Goal: Task Accomplishment & Management: Use online tool/utility

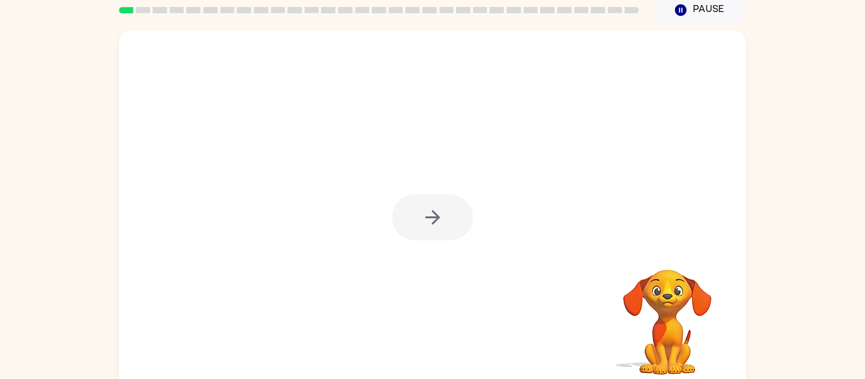
scroll to position [47, 0]
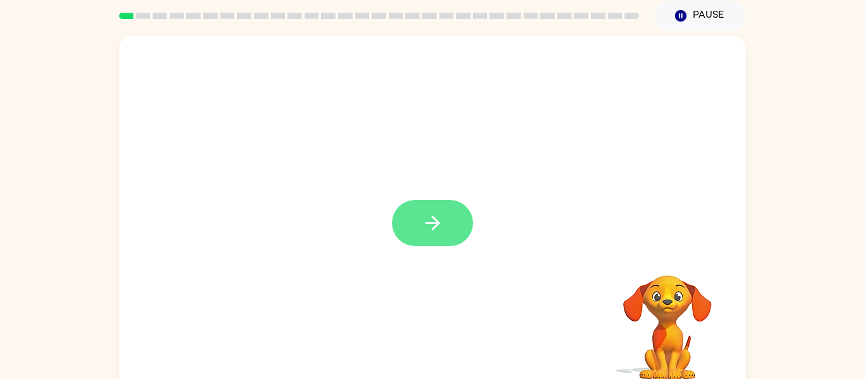
click at [424, 216] on icon "button" at bounding box center [433, 223] width 22 height 22
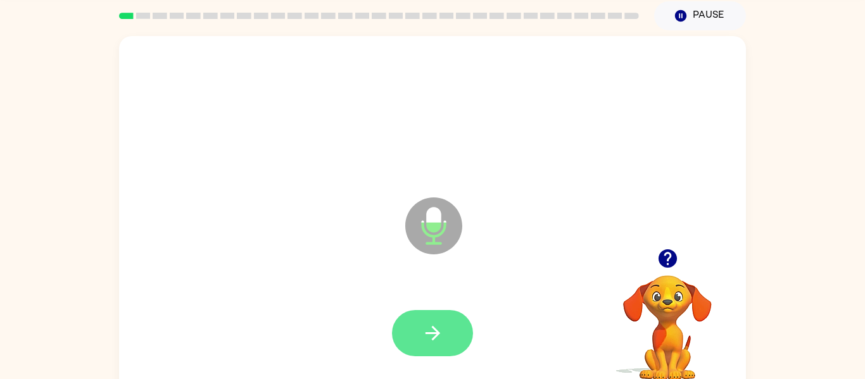
click at [456, 325] on button "button" at bounding box center [432, 333] width 81 height 46
click at [438, 327] on icon "button" at bounding box center [433, 333] width 22 height 22
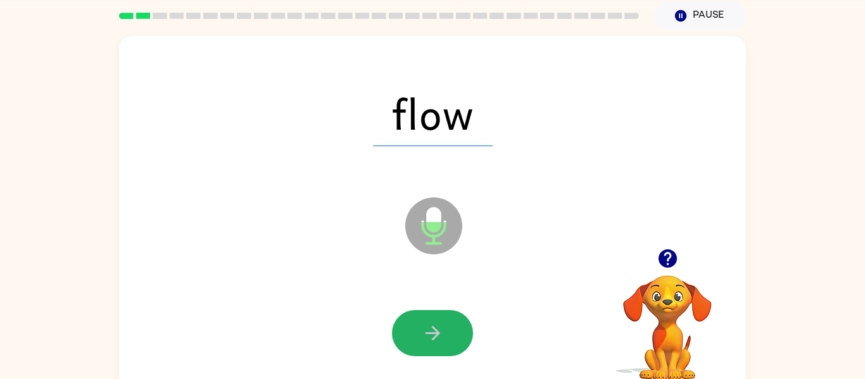
click at [438, 327] on icon "button" at bounding box center [433, 333] width 22 height 22
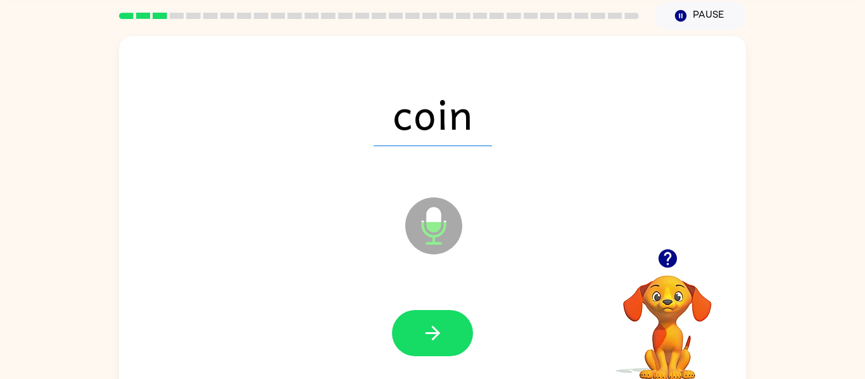
click at [438, 327] on icon "button" at bounding box center [433, 333] width 22 height 22
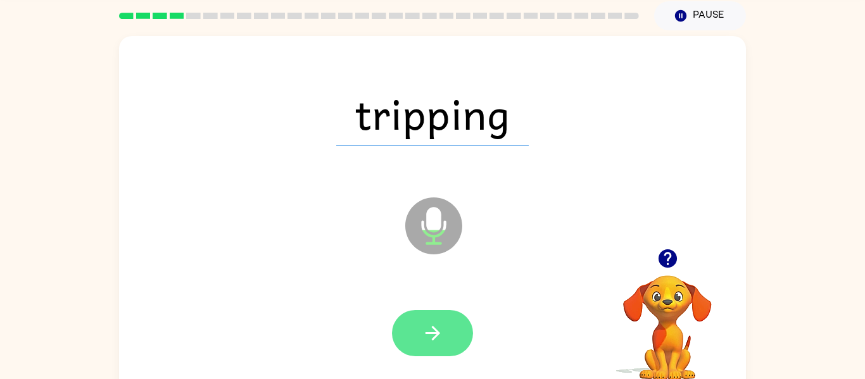
click at [419, 333] on button "button" at bounding box center [432, 333] width 81 height 46
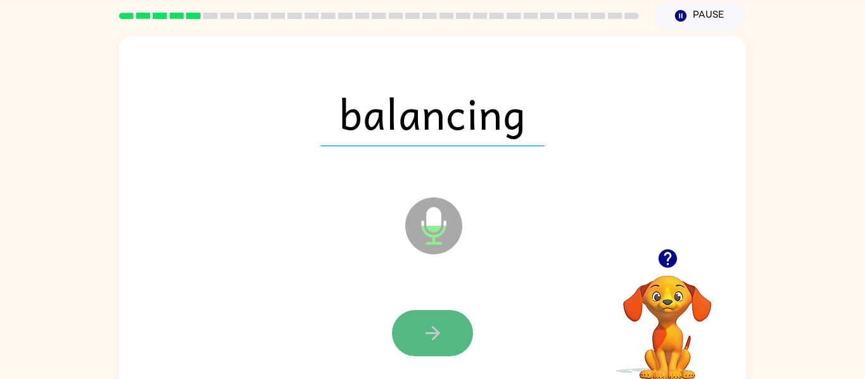
click at [441, 332] on icon "button" at bounding box center [433, 333] width 22 height 22
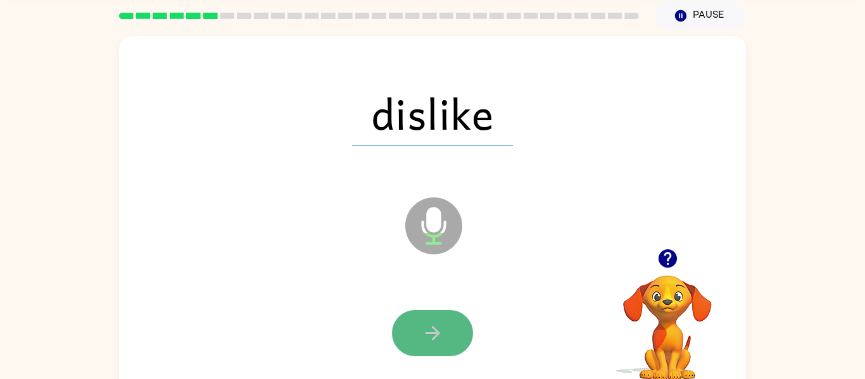
click at [433, 330] on icon "button" at bounding box center [433, 333] width 22 height 22
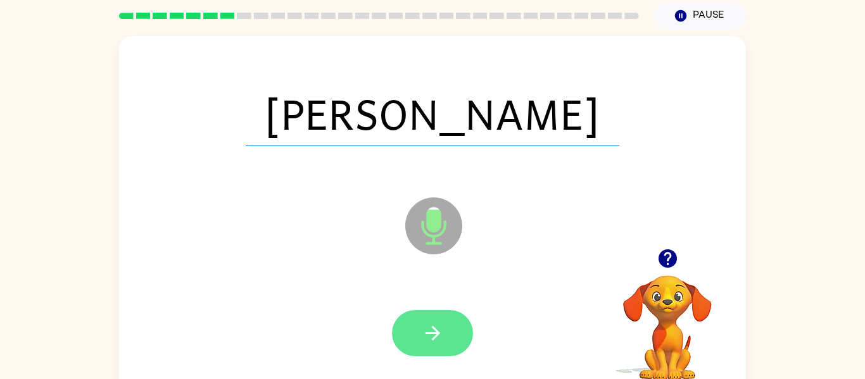
click at [432, 331] on icon "button" at bounding box center [433, 333] width 22 height 22
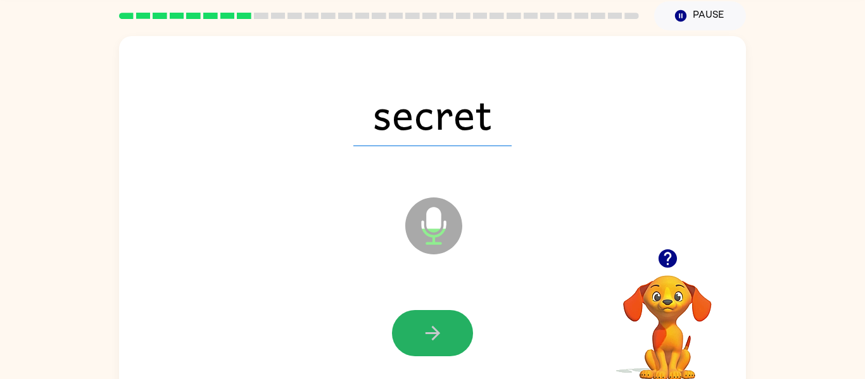
click at [432, 332] on icon "button" at bounding box center [432, 333] width 15 height 15
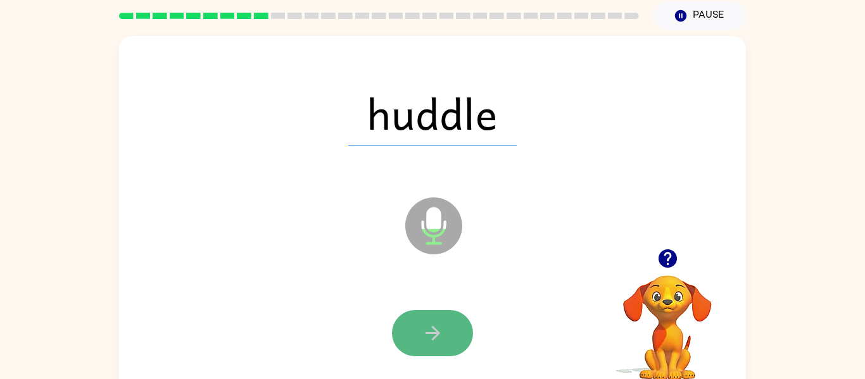
click at [433, 333] on icon "button" at bounding box center [432, 333] width 15 height 15
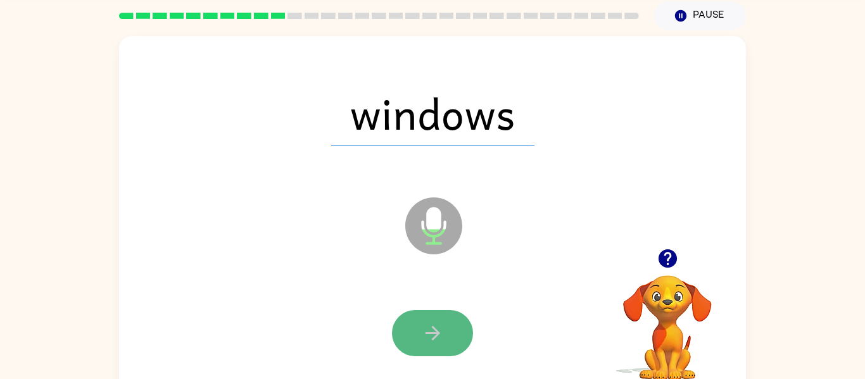
click at [432, 332] on icon "button" at bounding box center [432, 333] width 15 height 15
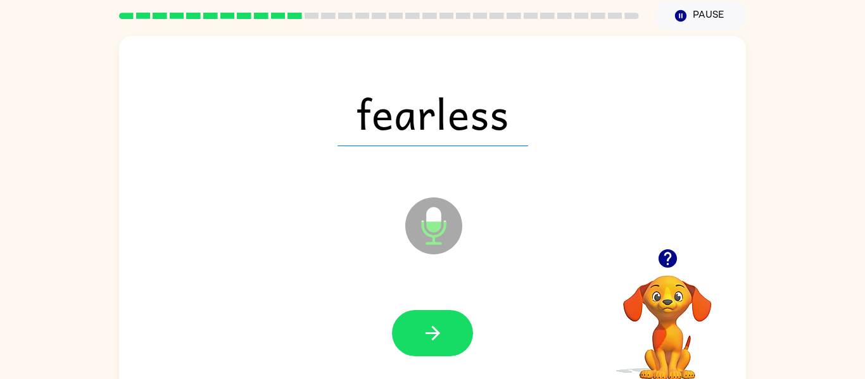
click at [432, 332] on icon "button" at bounding box center [432, 333] width 15 height 15
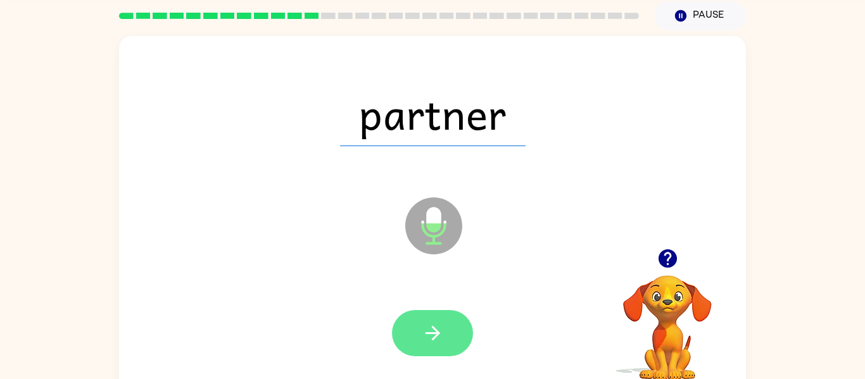
click at [432, 332] on icon "button" at bounding box center [432, 333] width 15 height 15
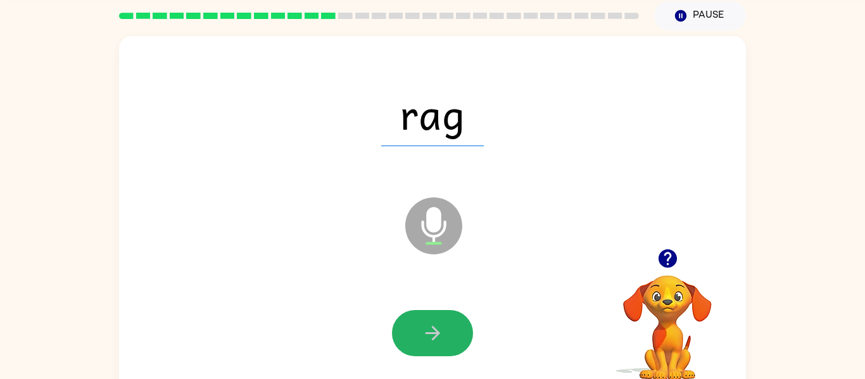
click at [432, 332] on icon "button" at bounding box center [432, 333] width 15 height 15
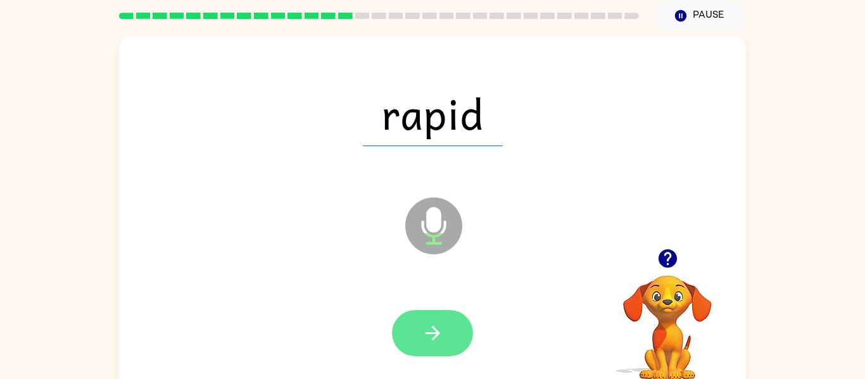
click at [428, 334] on icon "button" at bounding box center [433, 333] width 22 height 22
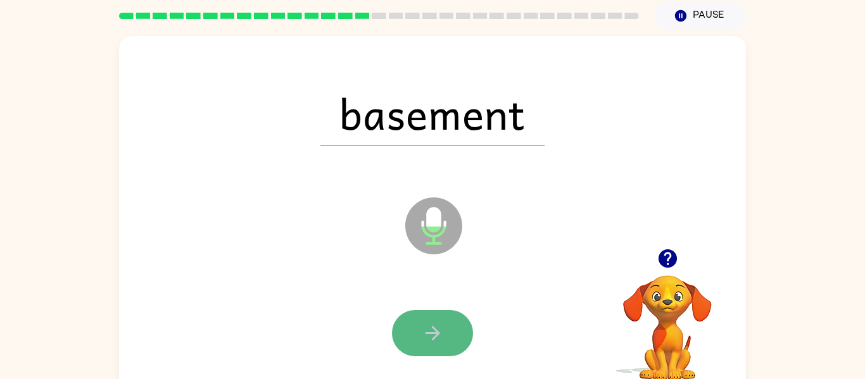
click at [430, 332] on icon "button" at bounding box center [432, 333] width 15 height 15
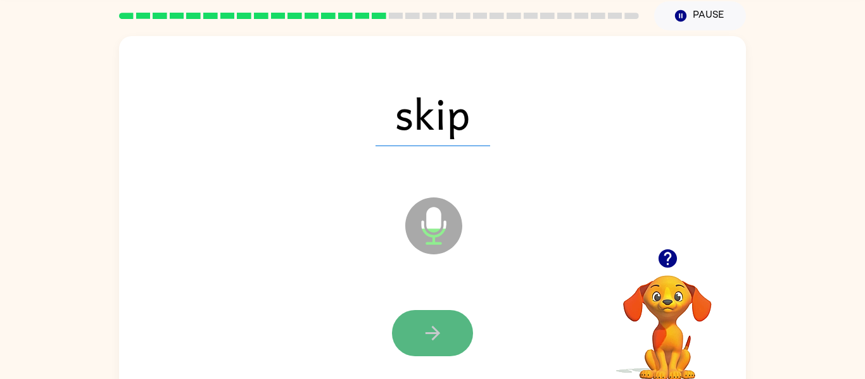
click at [438, 345] on button "button" at bounding box center [432, 333] width 81 height 46
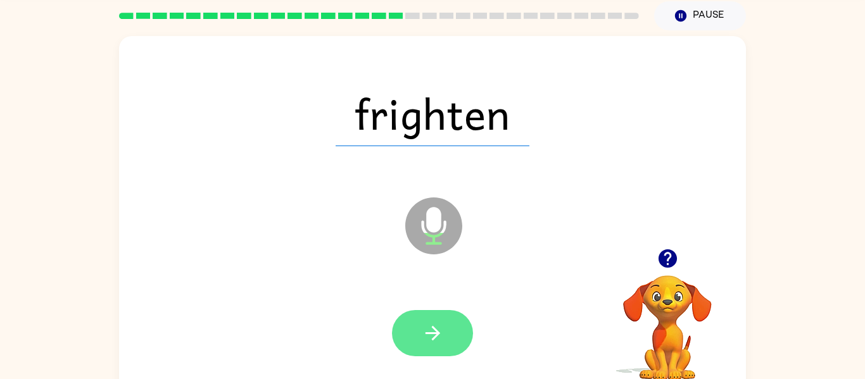
click at [437, 352] on button "button" at bounding box center [432, 333] width 81 height 46
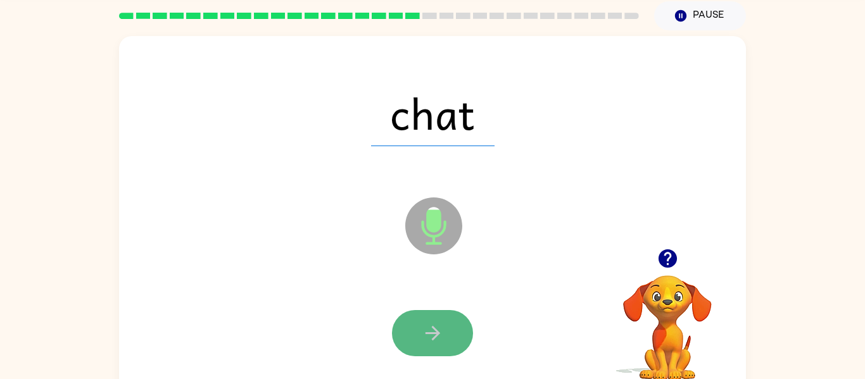
click at [432, 329] on icon "button" at bounding box center [433, 333] width 22 height 22
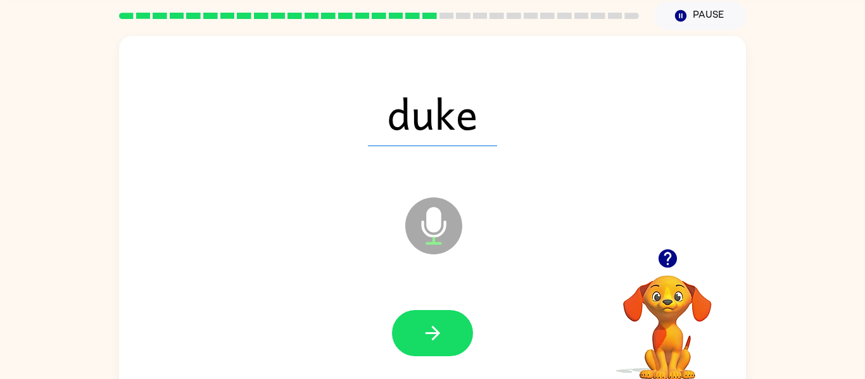
click at [430, 330] on icon "button" at bounding box center [433, 333] width 22 height 22
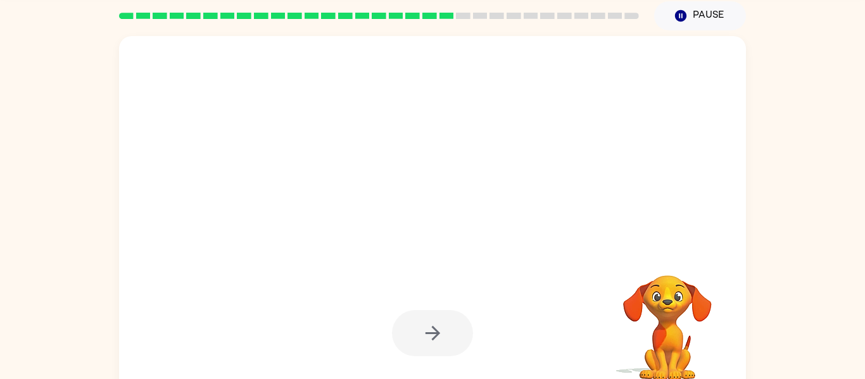
click at [430, 330] on div at bounding box center [432, 333] width 81 height 46
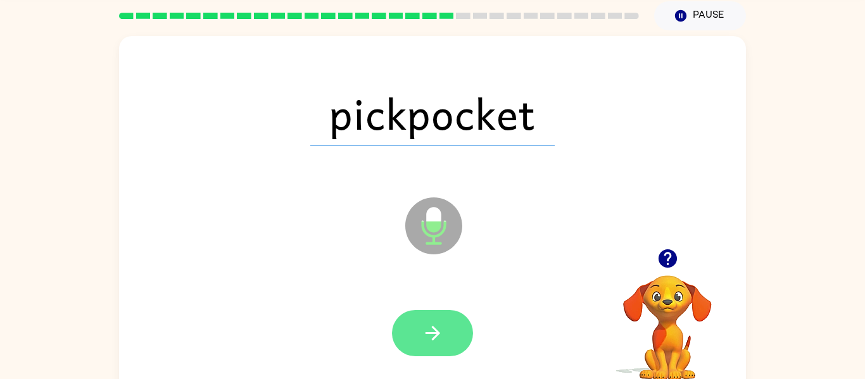
click at [431, 332] on icon "button" at bounding box center [432, 333] width 15 height 15
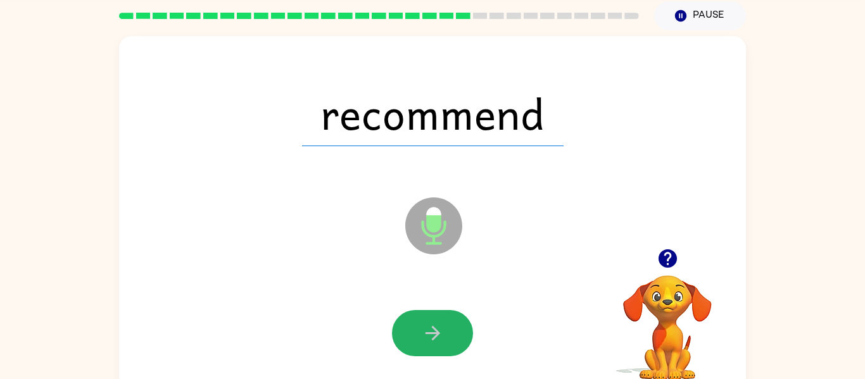
click at [431, 332] on icon "button" at bounding box center [432, 333] width 15 height 15
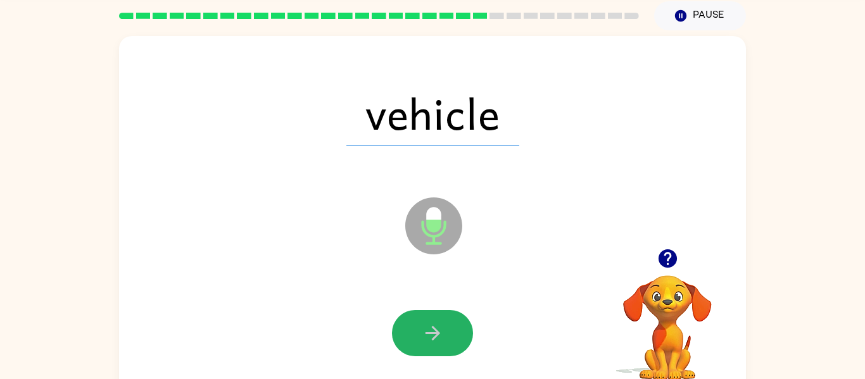
click at [431, 332] on icon "button" at bounding box center [432, 333] width 15 height 15
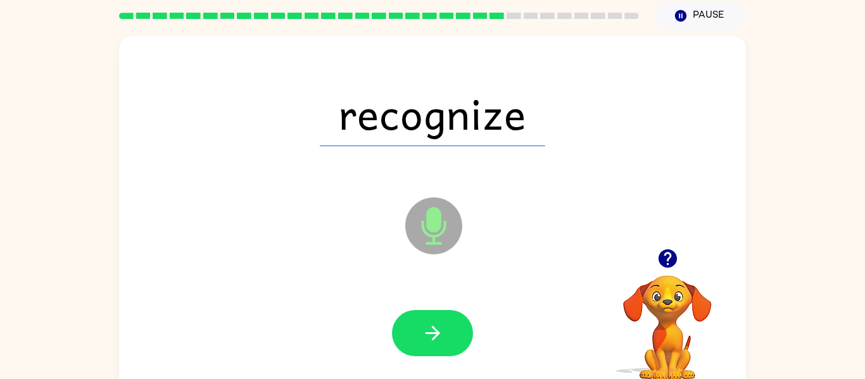
click at [431, 332] on icon "button" at bounding box center [432, 333] width 15 height 15
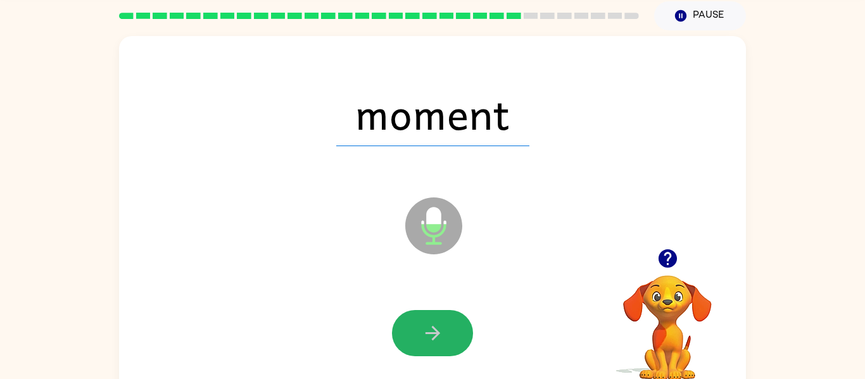
click at [431, 332] on icon "button" at bounding box center [432, 333] width 15 height 15
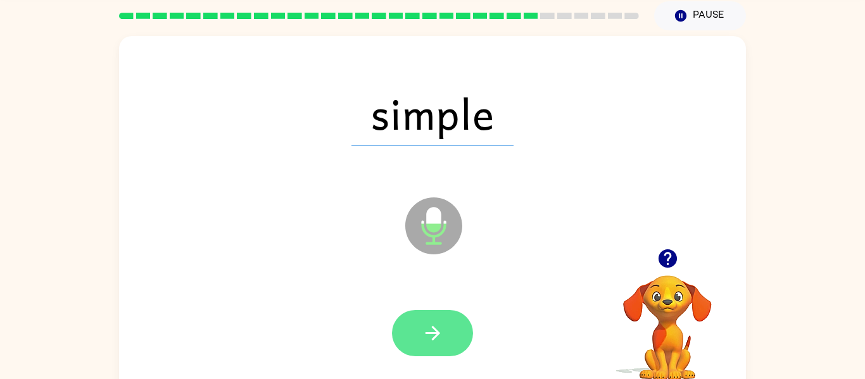
click at [432, 335] on icon "button" at bounding box center [433, 333] width 22 height 22
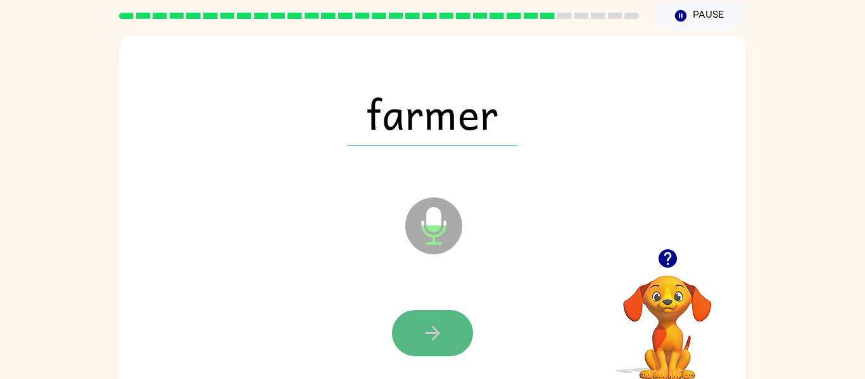
click at [437, 342] on icon "button" at bounding box center [433, 333] width 22 height 22
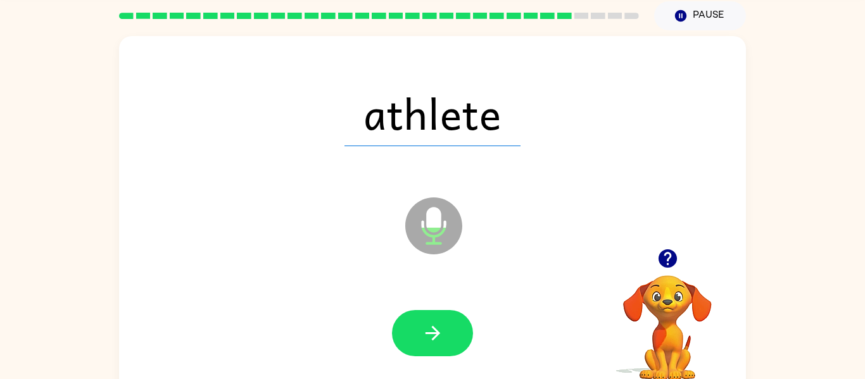
click at [437, 342] on icon "button" at bounding box center [433, 333] width 22 height 22
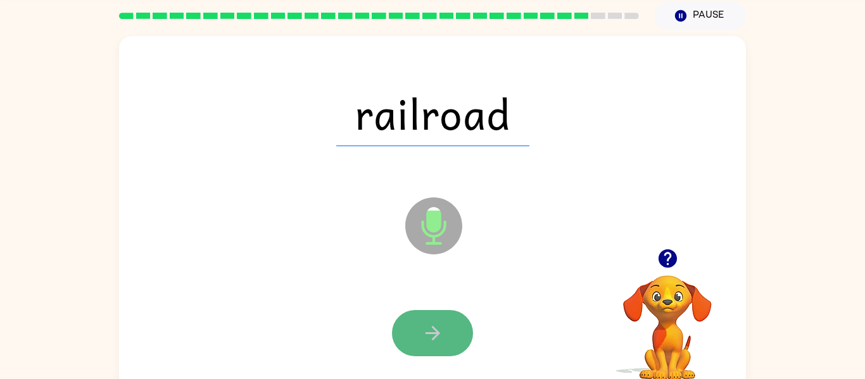
click at [432, 337] on icon "button" at bounding box center [433, 333] width 22 height 22
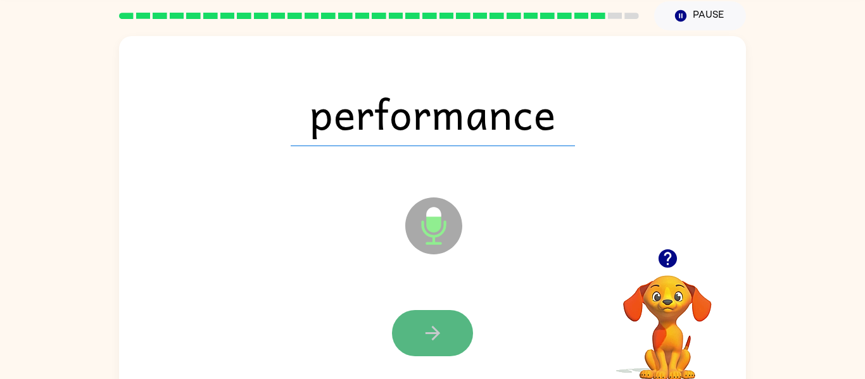
click at [432, 336] on icon "button" at bounding box center [433, 333] width 22 height 22
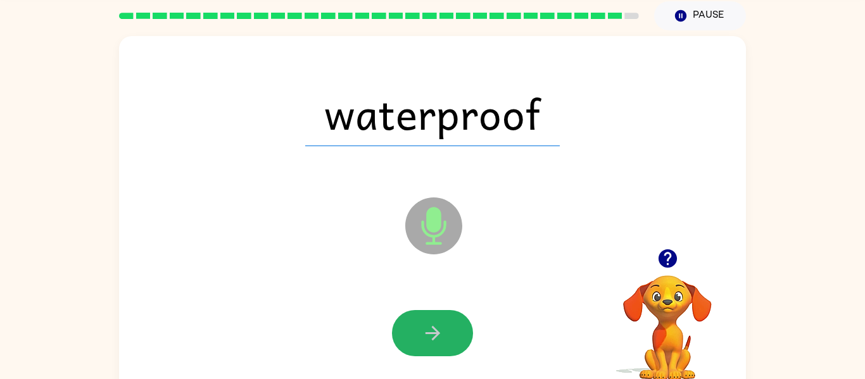
click at [432, 334] on icon "button" at bounding box center [432, 333] width 15 height 15
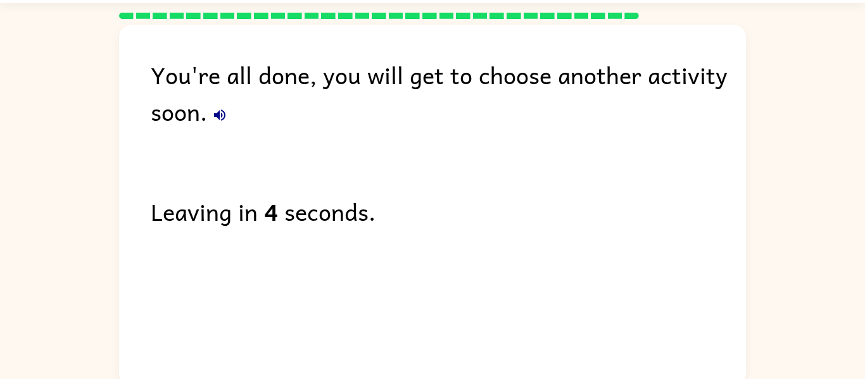
scroll to position [0, 0]
